Goal: Transaction & Acquisition: Download file/media

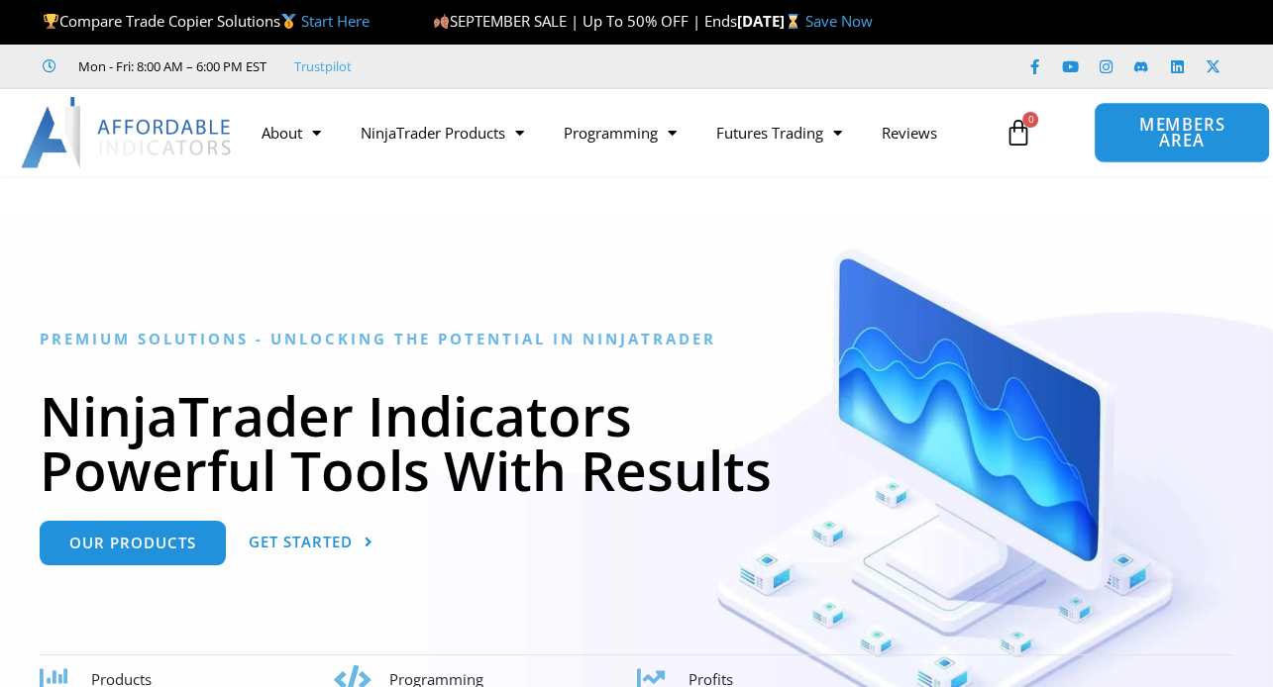
click at [1196, 120] on span "MEMBERS AREA" at bounding box center [1181, 133] width 131 height 33
click at [1172, 131] on span "MEMBERS AREA" at bounding box center [1181, 133] width 131 height 33
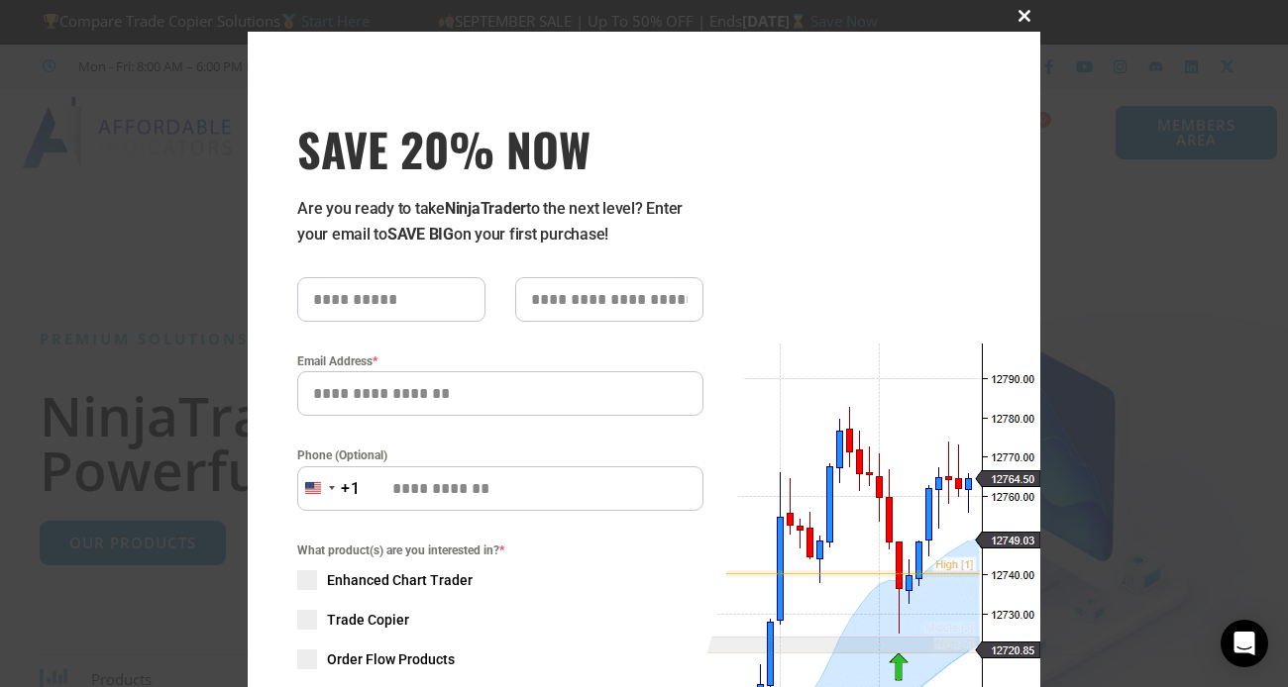
click at [1014, 13] on span "SAVE 20% NOW popup" at bounding box center [1024, 16] width 32 height 12
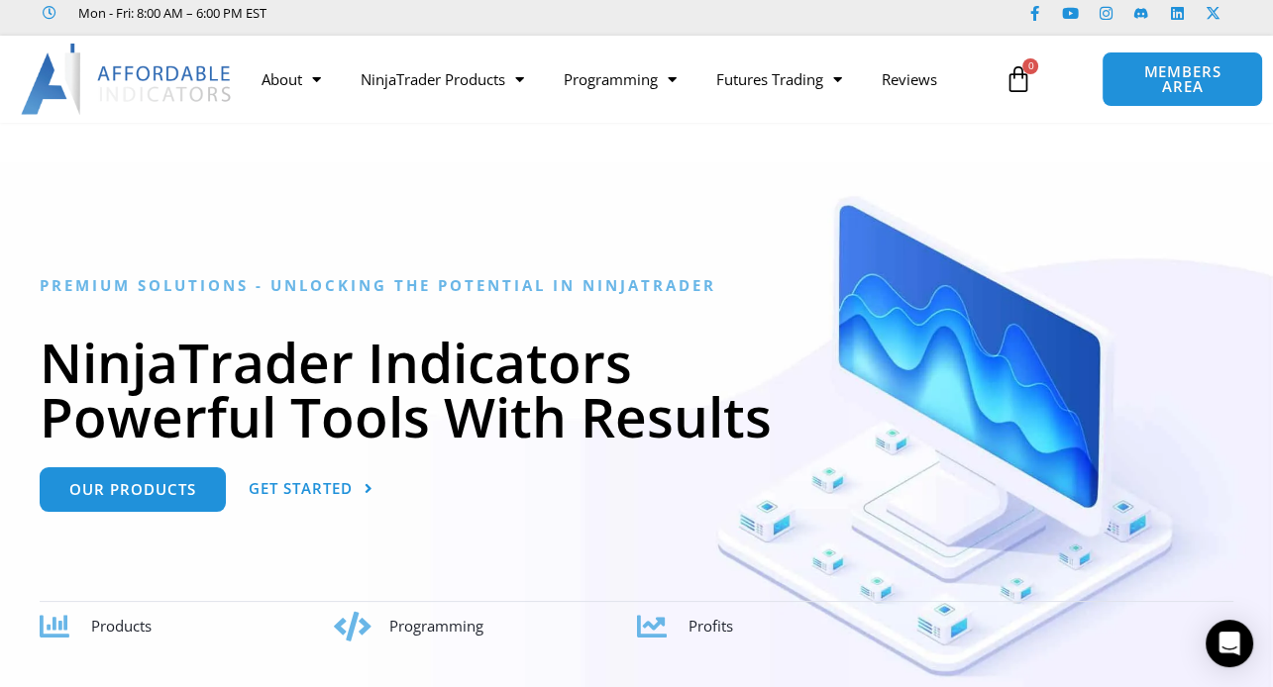
scroll to position [62, 0]
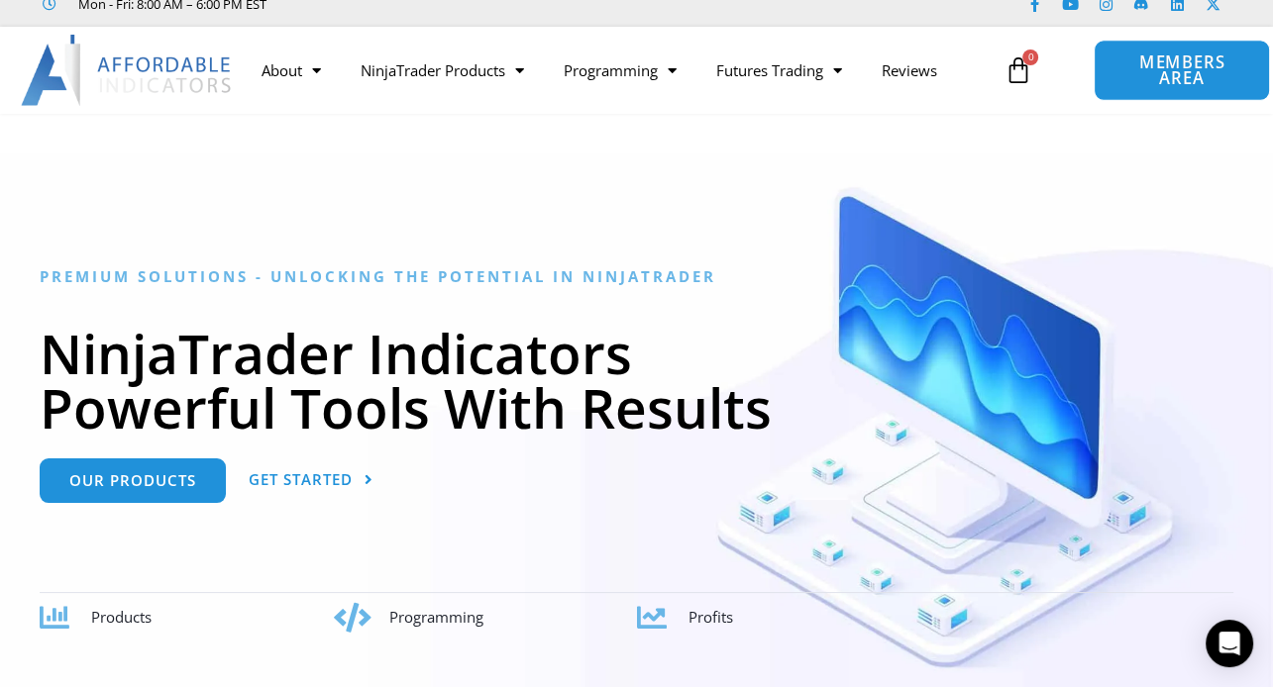
click at [1174, 61] on span "MEMBERS AREA" at bounding box center [1181, 70] width 131 height 33
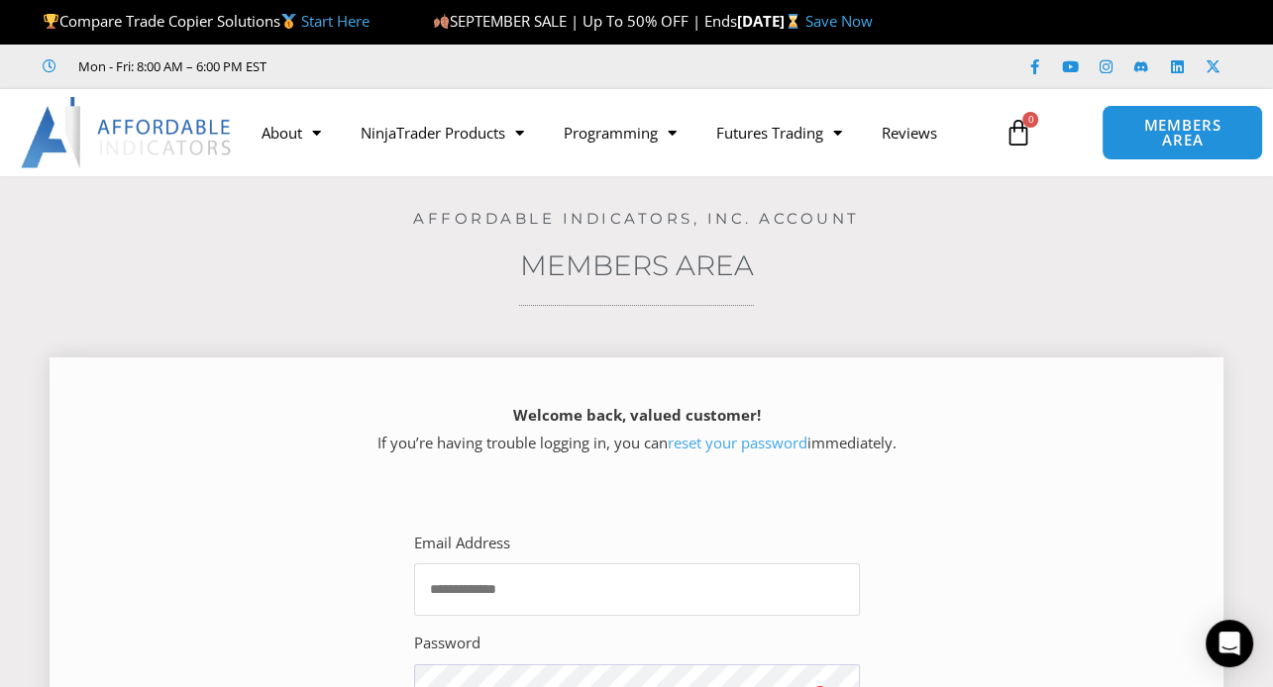
click at [523, 581] on input "Email Address" at bounding box center [637, 590] width 446 height 52
type input "**********"
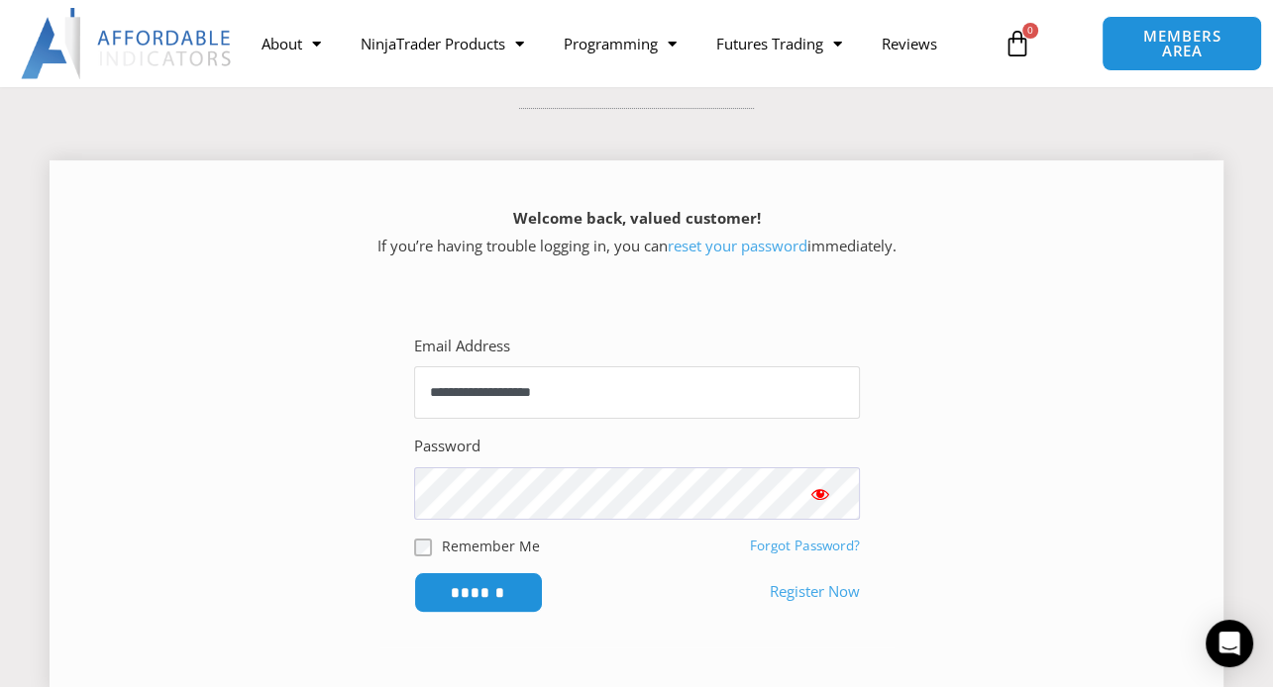
scroll to position [198, 0]
click at [461, 573] on input "******" at bounding box center [478, 591] width 136 height 43
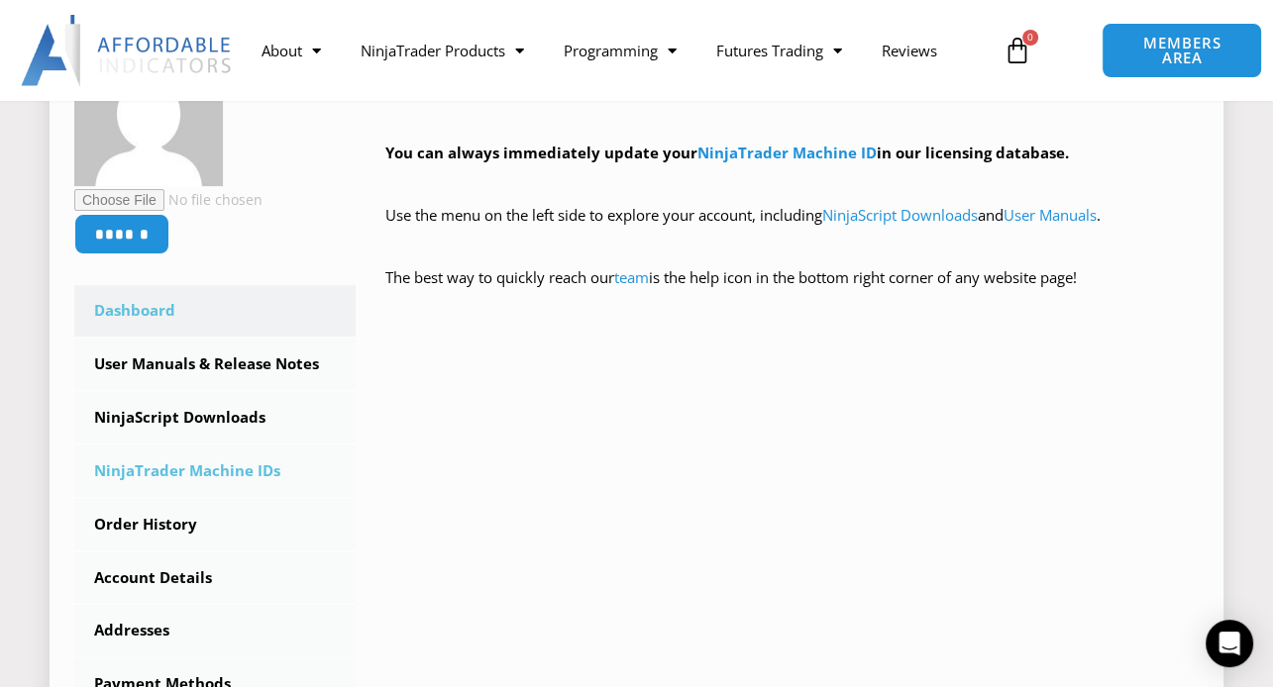
scroll to position [395, 0]
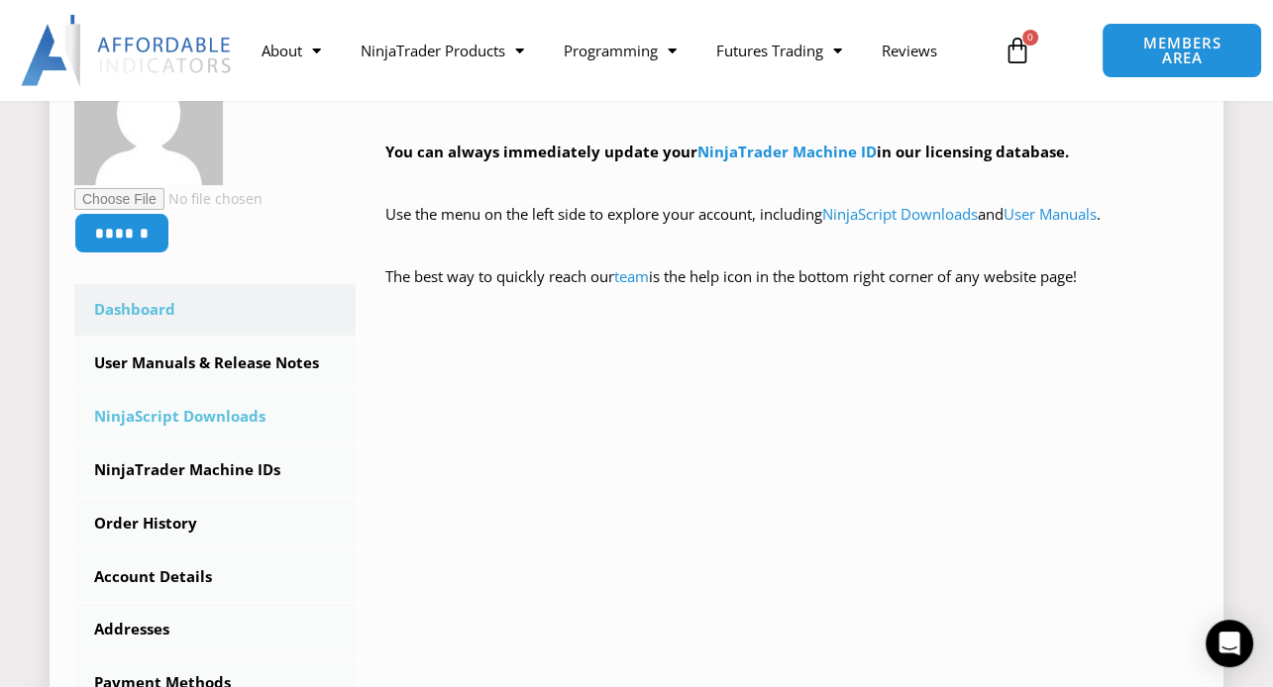
click at [215, 415] on link "NinjaScript Downloads" at bounding box center [214, 417] width 281 height 52
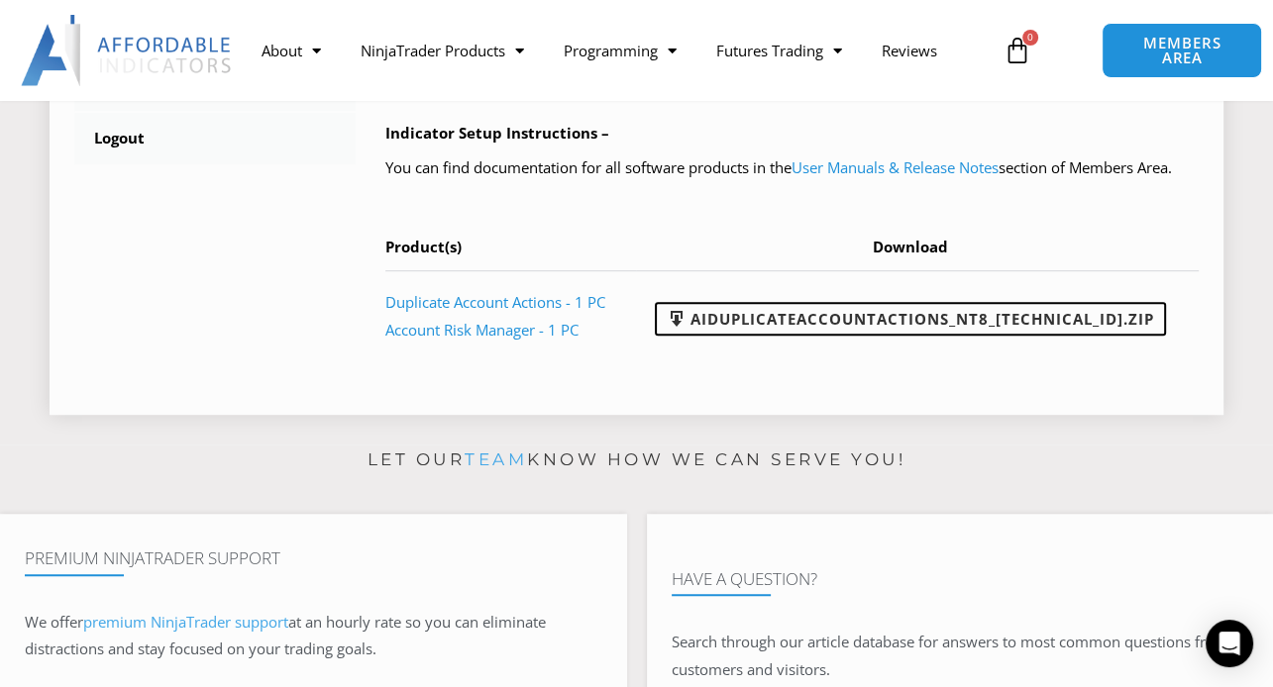
scroll to position [976, 0]
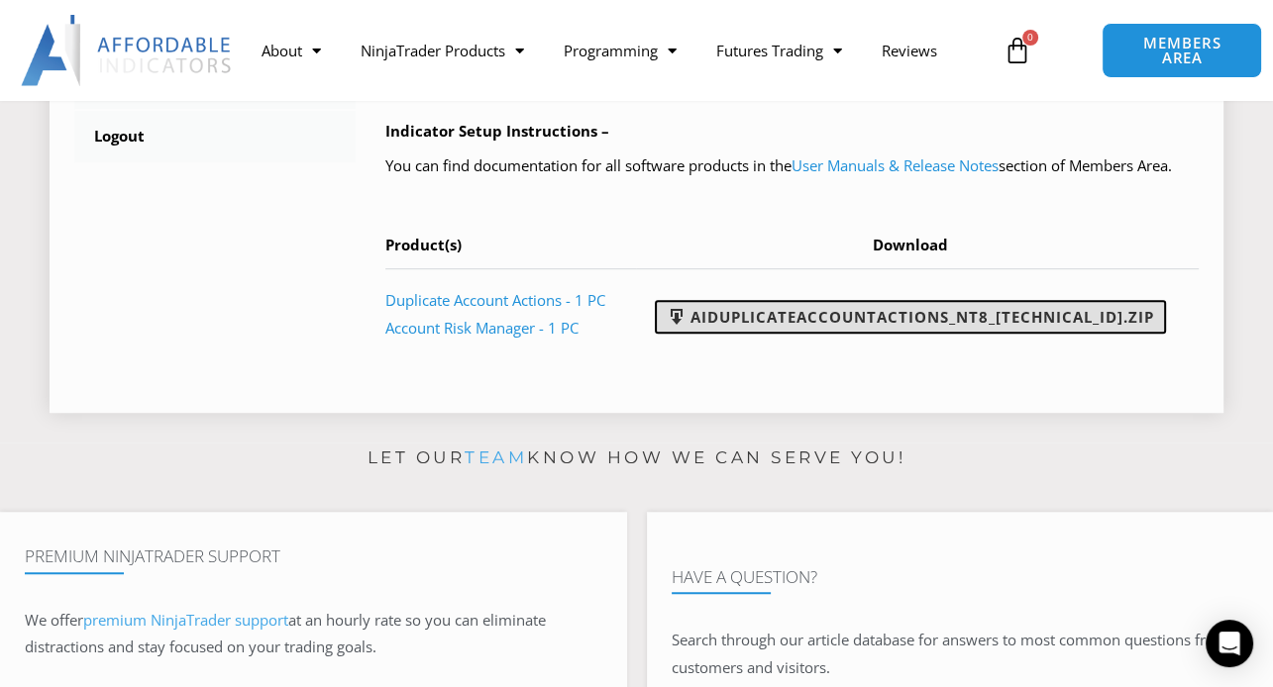
click at [925, 334] on link "AIDuplicateAccountActions_NT8_25.9.10.1.zip" at bounding box center [910, 317] width 511 height 34
